Goal: Find specific page/section: Find specific page/section

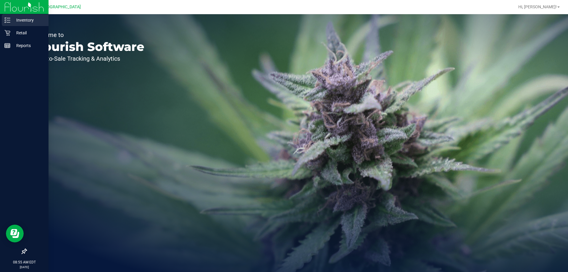
click at [8, 22] on line at bounding box center [8, 22] width 3 height 0
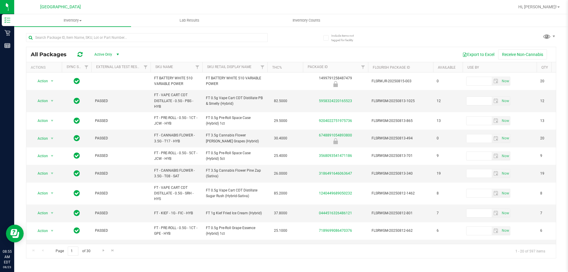
click at [412, 37] on div "All Packages Active Only Active Only Lab Samples Locked All External Internal E…" at bounding box center [291, 143] width 530 height 231
click at [118, 39] on input "text" at bounding box center [147, 37] width 242 height 9
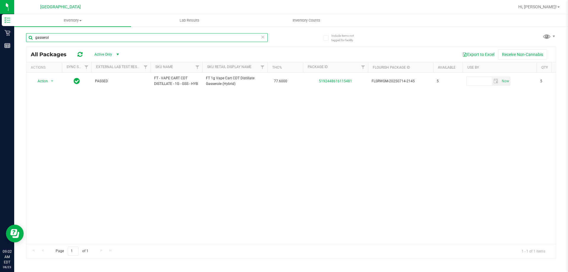
type input "gasserol"
click at [264, 36] on icon at bounding box center [263, 36] width 4 height 7
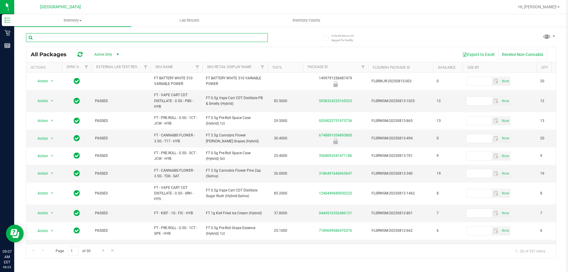
click at [115, 41] on input "text" at bounding box center [147, 37] width 242 height 9
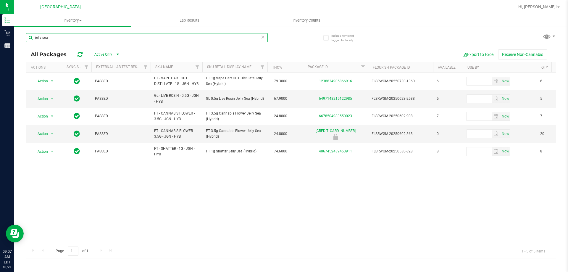
type input "jelly sea"
click at [263, 38] on icon at bounding box center [263, 36] width 4 height 7
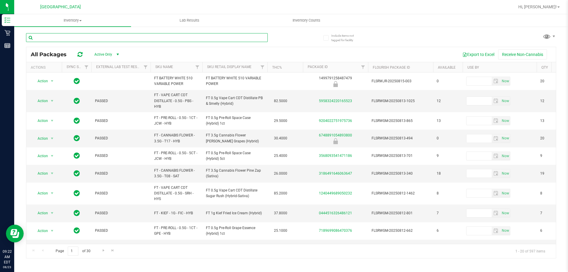
click at [93, 36] on input "text" at bounding box center [147, 37] width 242 height 9
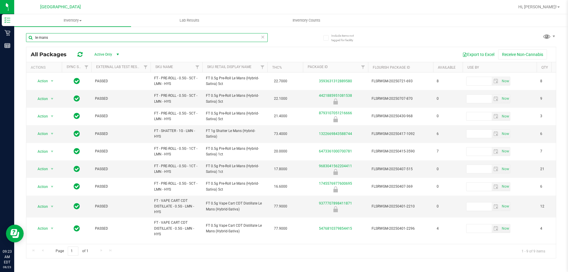
type input "le mans"
click at [263, 37] on icon at bounding box center [263, 36] width 4 height 7
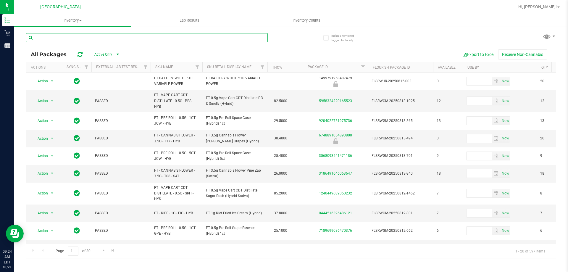
click at [49, 38] on input "text" at bounding box center [147, 37] width 242 height 9
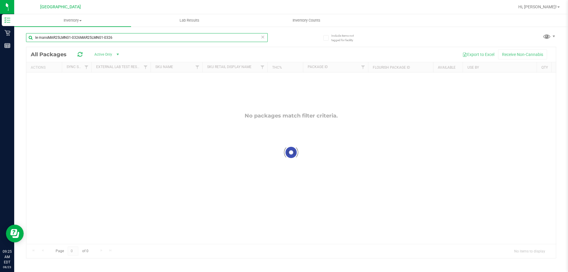
type input "le mansMAR25LMN01-0326MAR25LMN01-0326"
click at [262, 37] on icon at bounding box center [263, 36] width 4 height 7
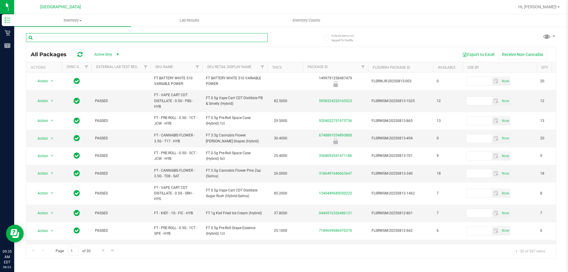
click at [119, 36] on input "text" at bounding box center [147, 37] width 242 height 9
type input "lmz"
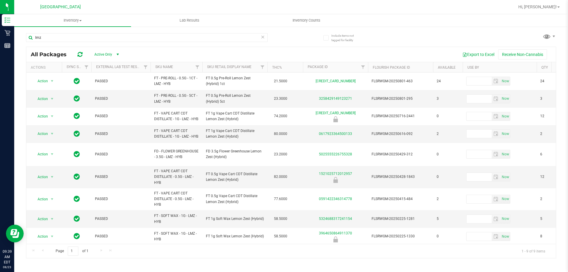
click at [262, 38] on icon at bounding box center [263, 36] width 4 height 7
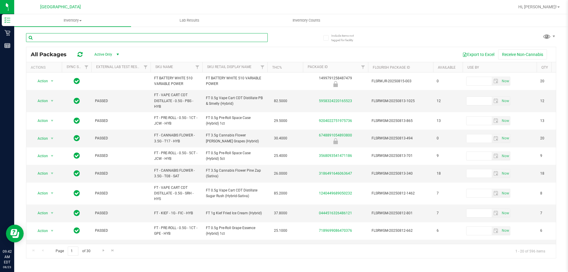
click at [166, 37] on input "text" at bounding box center [147, 37] width 242 height 9
type input "space case"
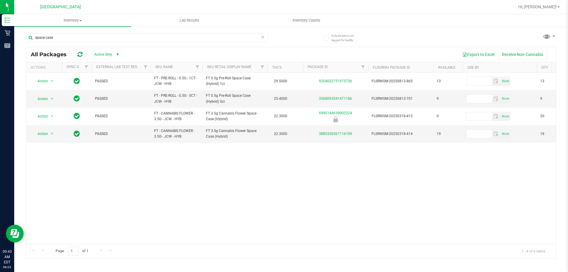
click at [263, 38] on icon at bounding box center [263, 36] width 4 height 7
